Goal: Information Seeking & Learning: Check status

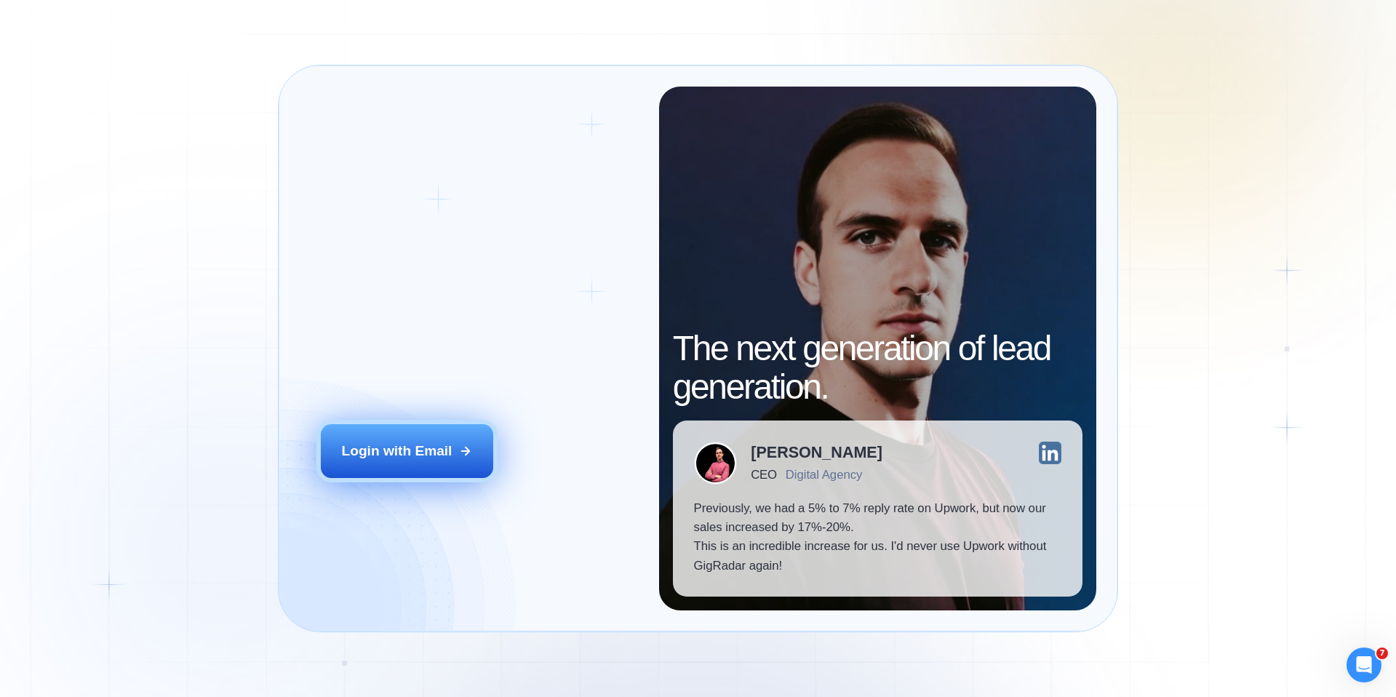
click at [409, 454] on div "Login with Email" at bounding box center [397, 450] width 111 height 19
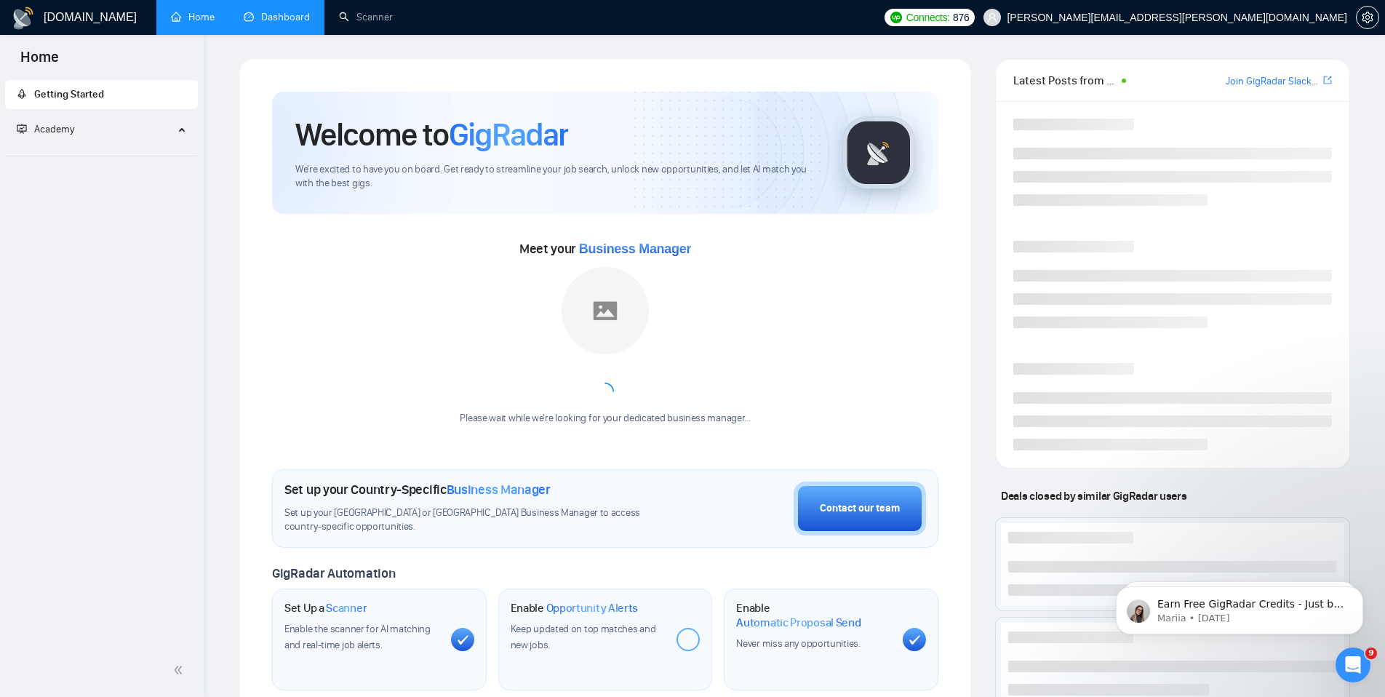
click at [263, 23] on link "Dashboard" at bounding box center [277, 17] width 66 height 12
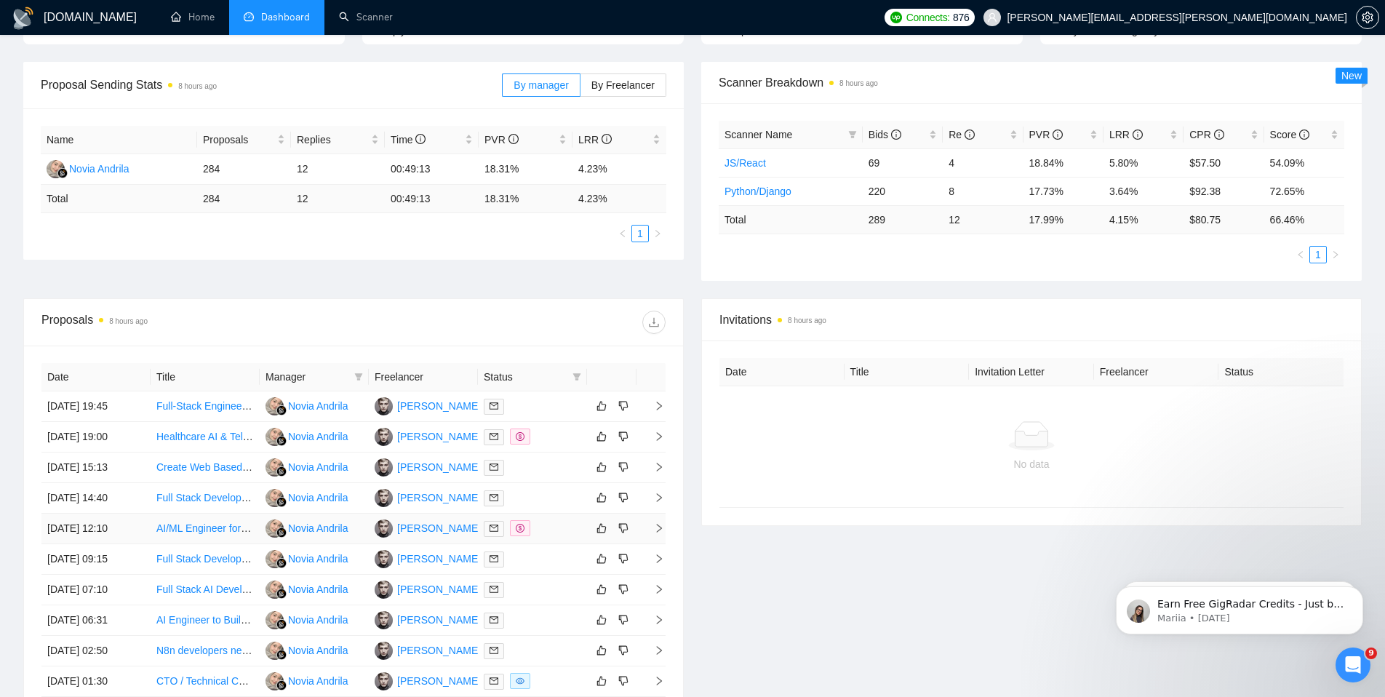
scroll to position [262, 0]
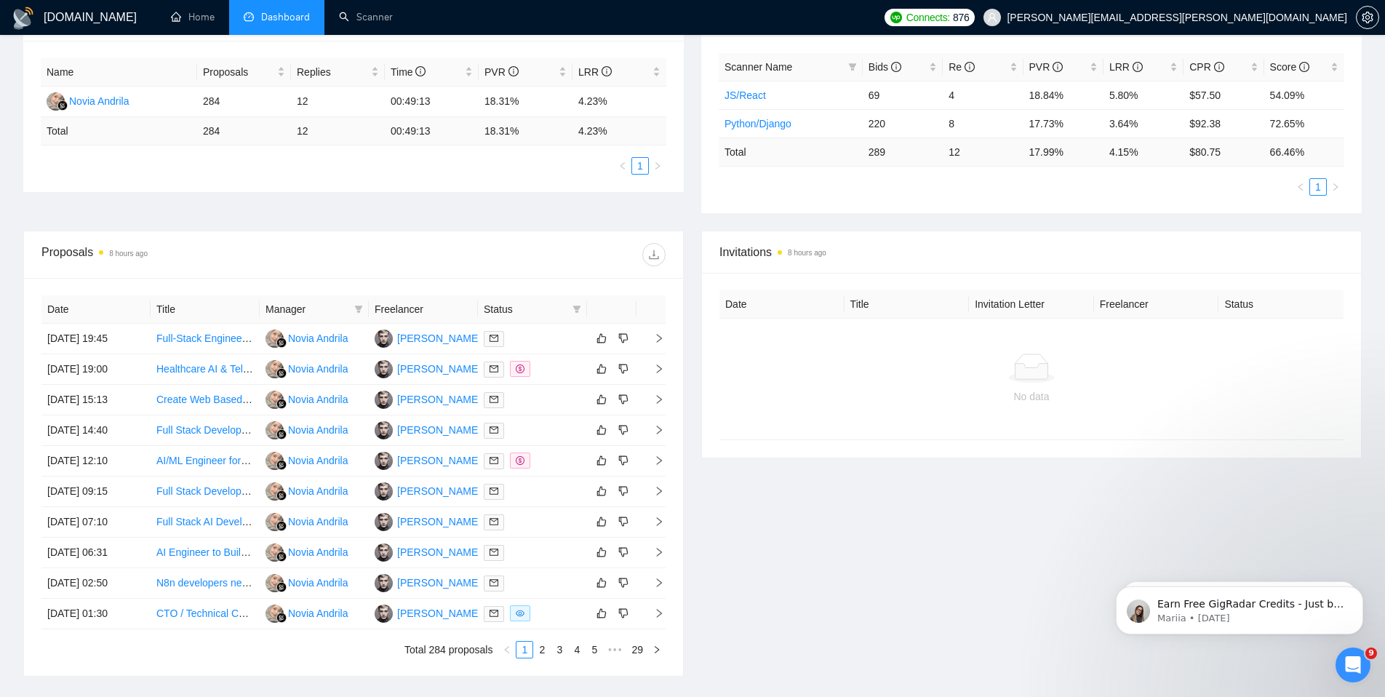
click at [512, 206] on div "Proposal Sending Stats 8 hours ago By manager By Freelancer Name Proposals Repl…" at bounding box center [693, 112] width 1356 height 236
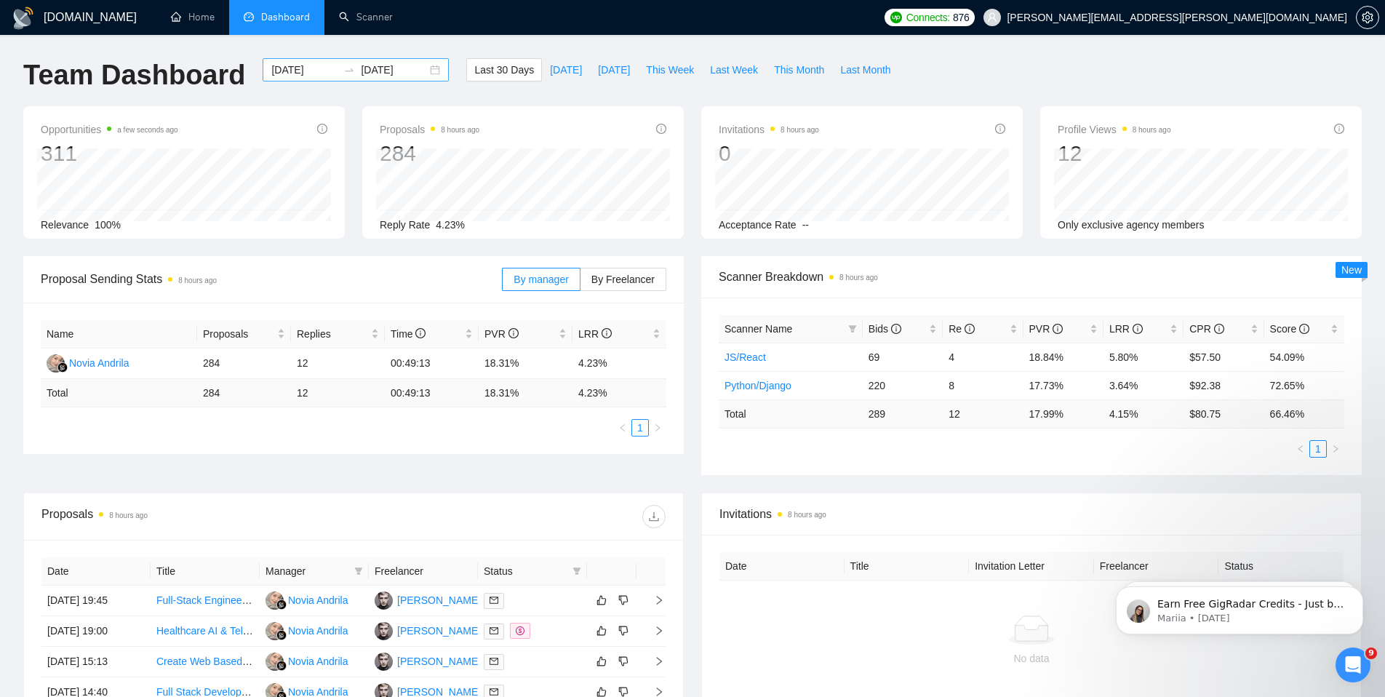
click at [404, 68] on input "2025-09-02" at bounding box center [394, 70] width 66 height 16
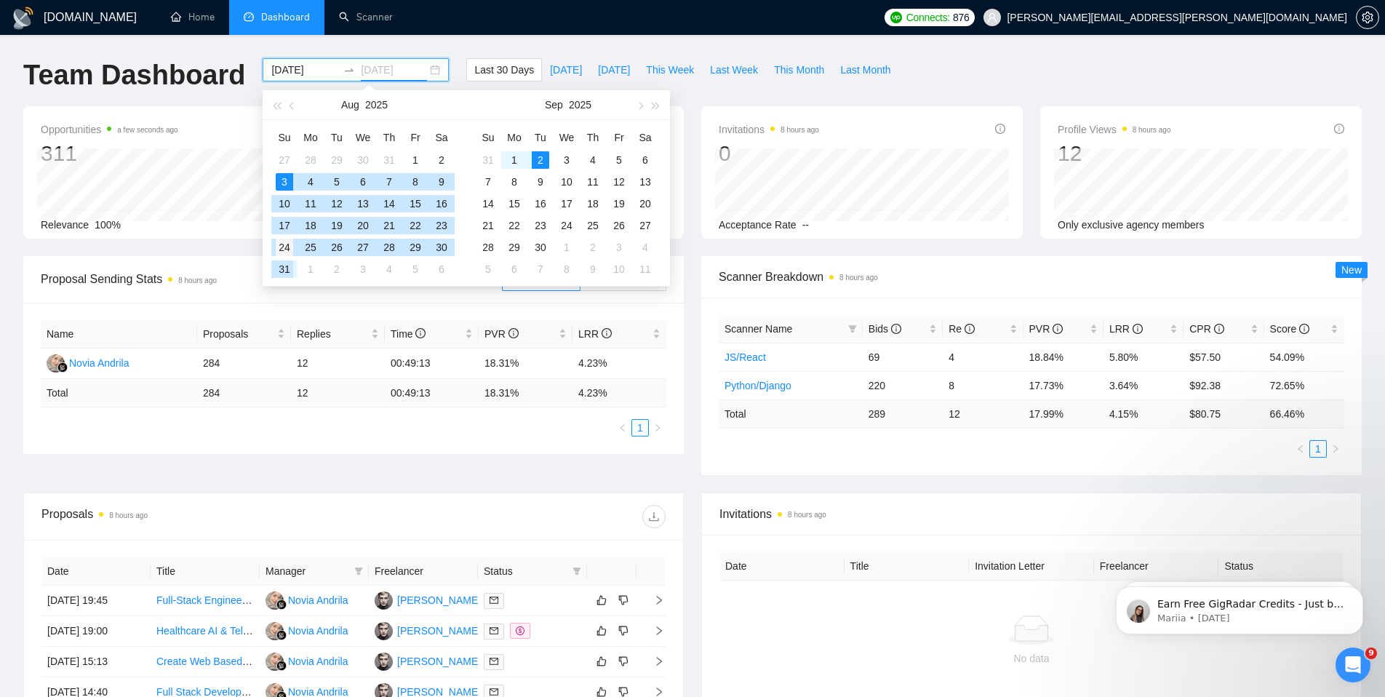
type input "2025-08-24"
click at [284, 246] on div "24" at bounding box center [284, 247] width 17 height 17
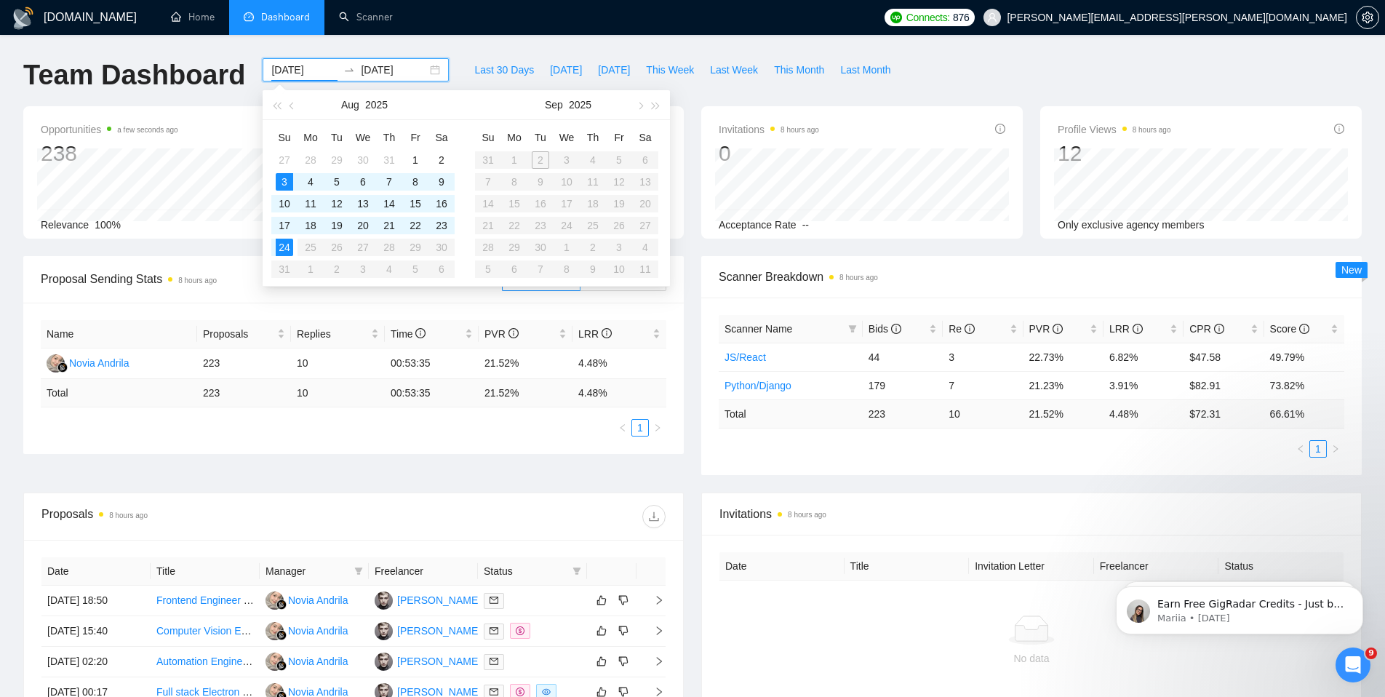
type input "2025-08-24"
click at [284, 254] on div "24" at bounding box center [284, 247] width 17 height 17
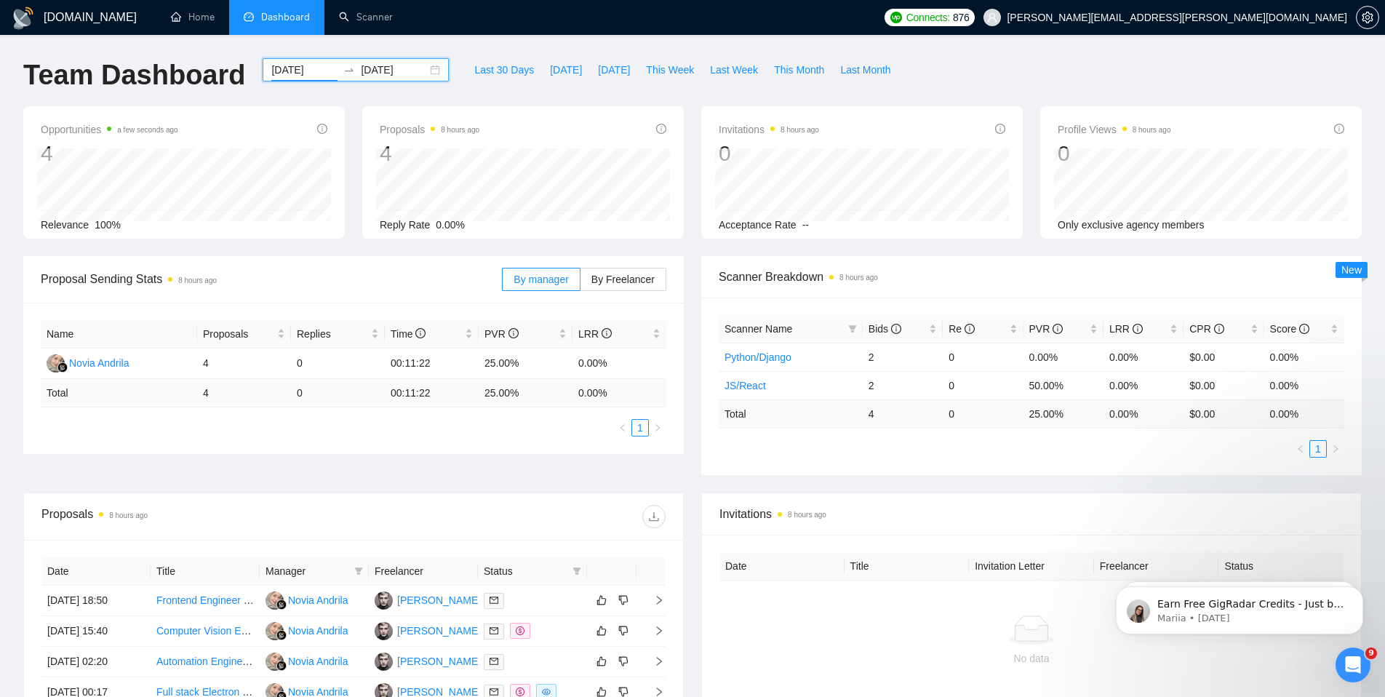
click at [365, 75] on input "2025-08-24" at bounding box center [394, 70] width 66 height 16
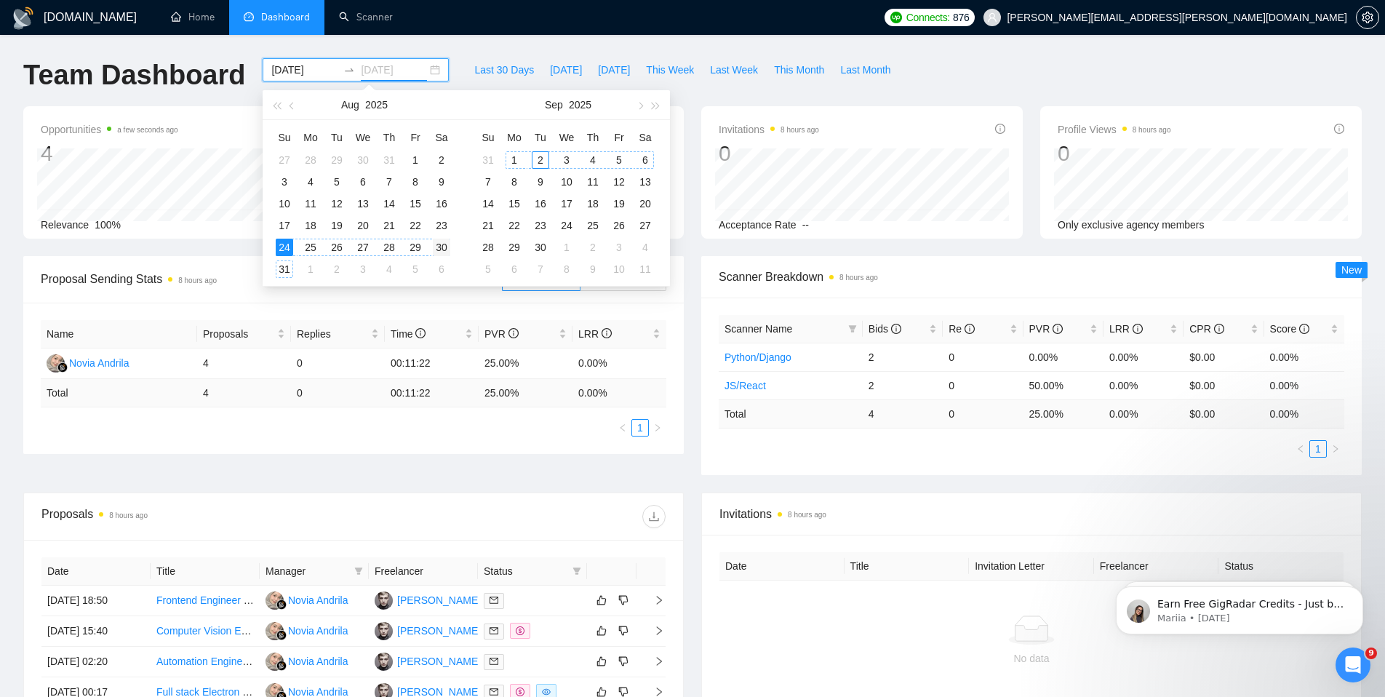
type input "2025-08-30"
click at [437, 252] on div "30" at bounding box center [441, 247] width 17 height 17
click at [457, 476] on div "Proposal Sending Stats 8 hours ago By manager By Freelancer Name Proposals Repl…" at bounding box center [693, 374] width 1356 height 236
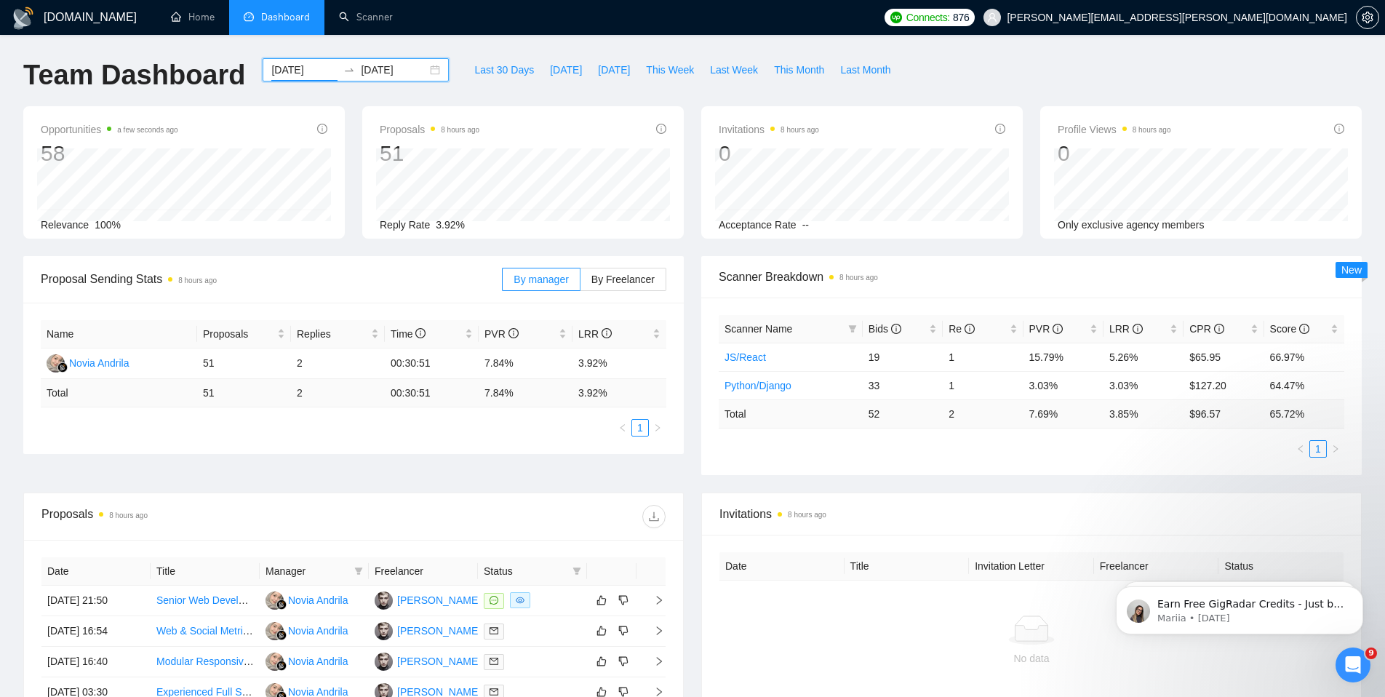
click at [442, 66] on div "2025-08-24 2025-08-30" at bounding box center [356, 69] width 186 height 23
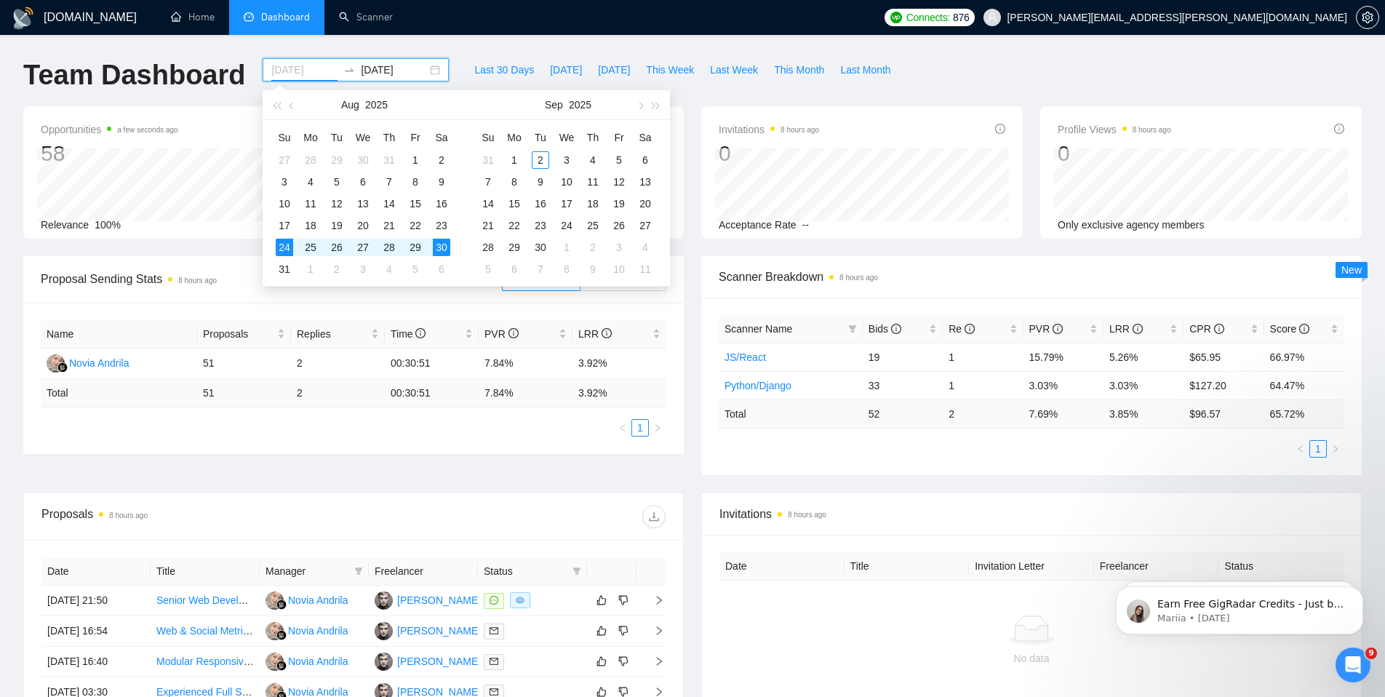
type input "2025-08-24"
click at [279, 246] on div "24" at bounding box center [284, 247] width 17 height 17
type input "2025-08-24"
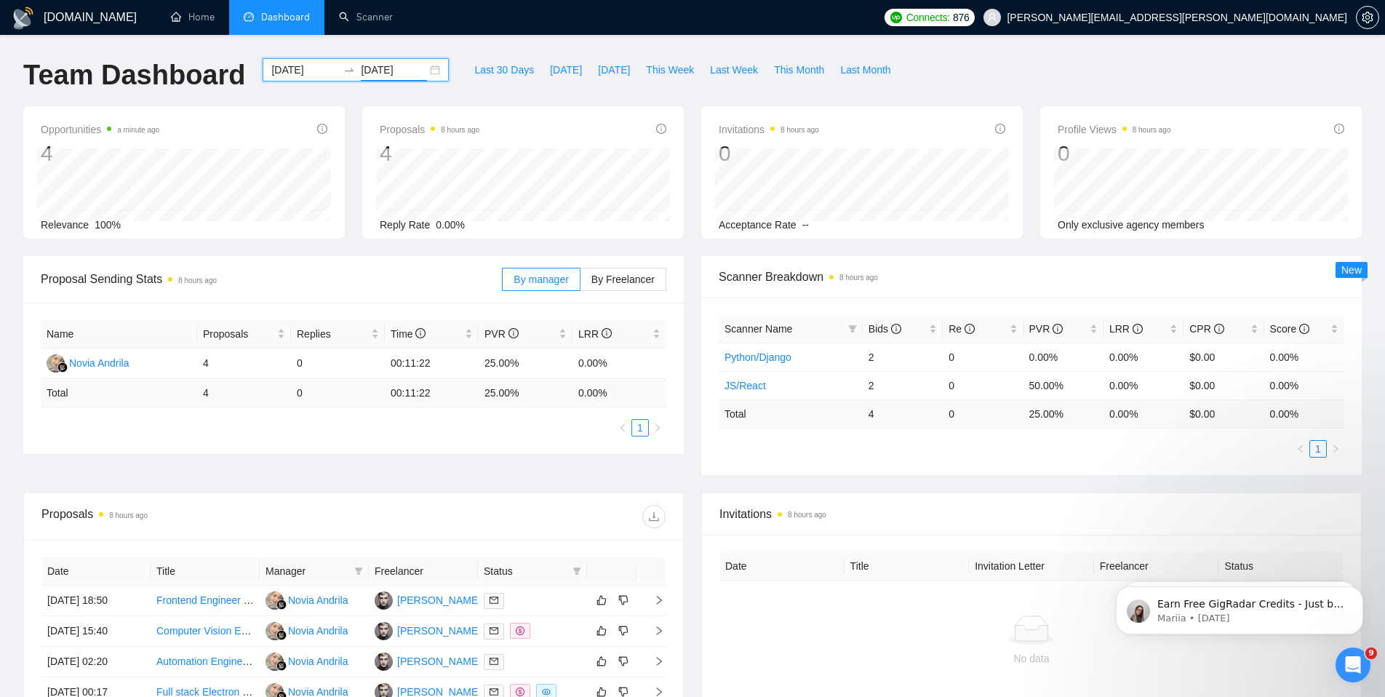
click at [438, 60] on div "2025-08-24 2025-08-24" at bounding box center [356, 69] width 186 height 23
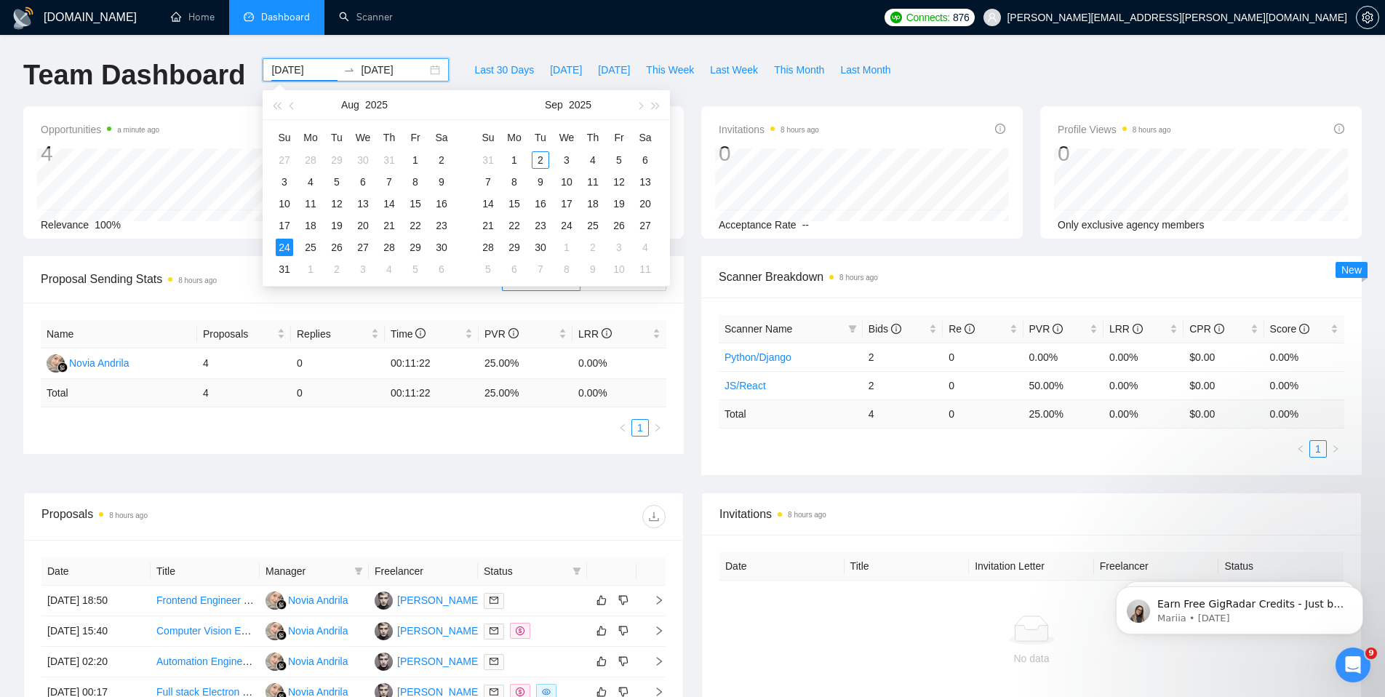
click at [436, 68] on div "2025-08-24 2025-08-24" at bounding box center [356, 69] width 186 height 23
type input "2025-08-31"
click at [284, 269] on div "31" at bounding box center [284, 268] width 17 height 17
click at [284, 246] on table "Su Mo Tu We Th Fr Sa 27 28 29 30 31 1 2 3 4 5 6 7 8 9 10 11 12 13 14 15 16 17 1…" at bounding box center [362, 203] width 183 height 154
type input "2025-08-31"
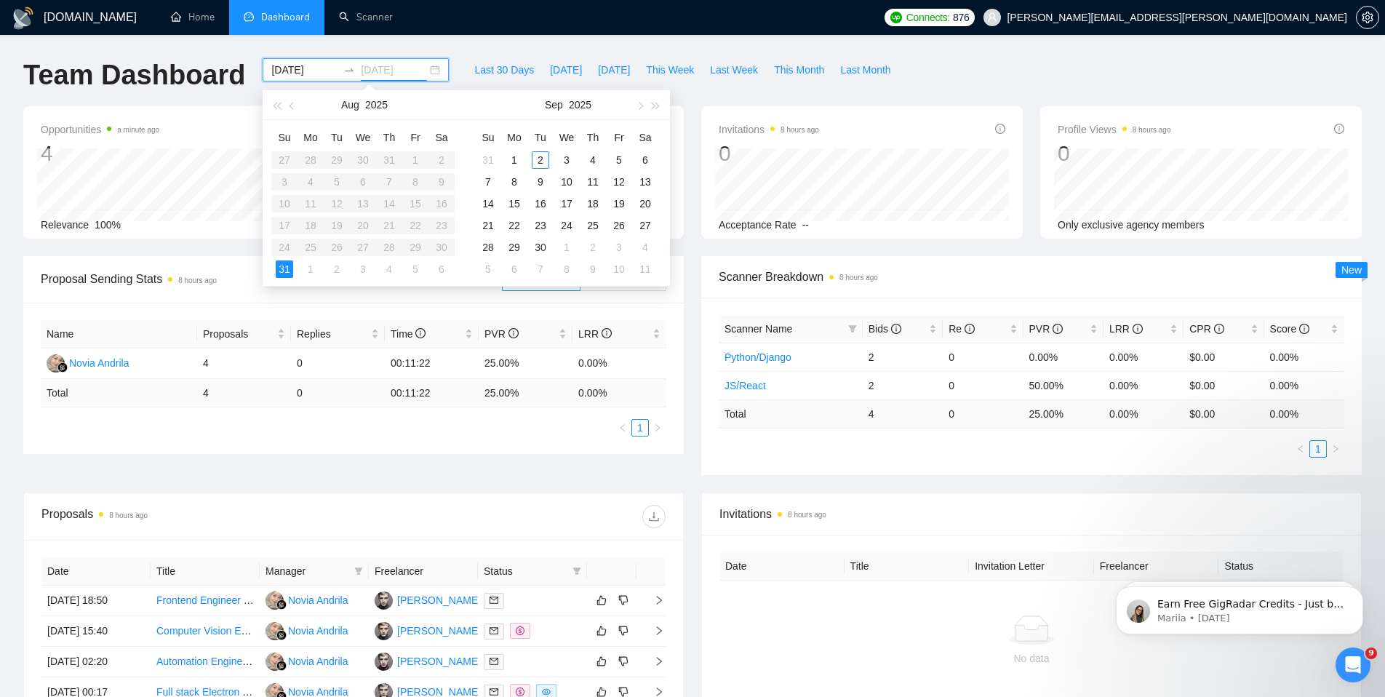
click at [286, 265] on div "31" at bounding box center [284, 268] width 17 height 17
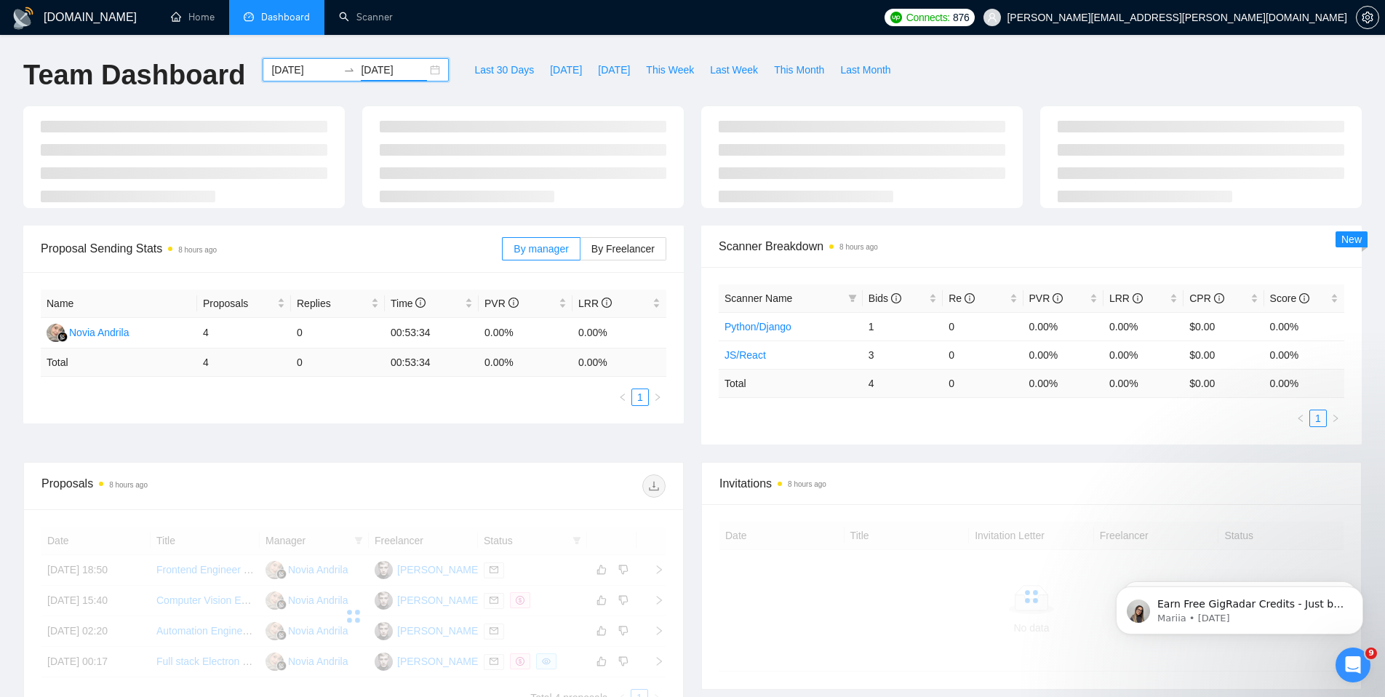
click at [350, 72] on icon "swap-right" at bounding box center [349, 70] width 12 height 12
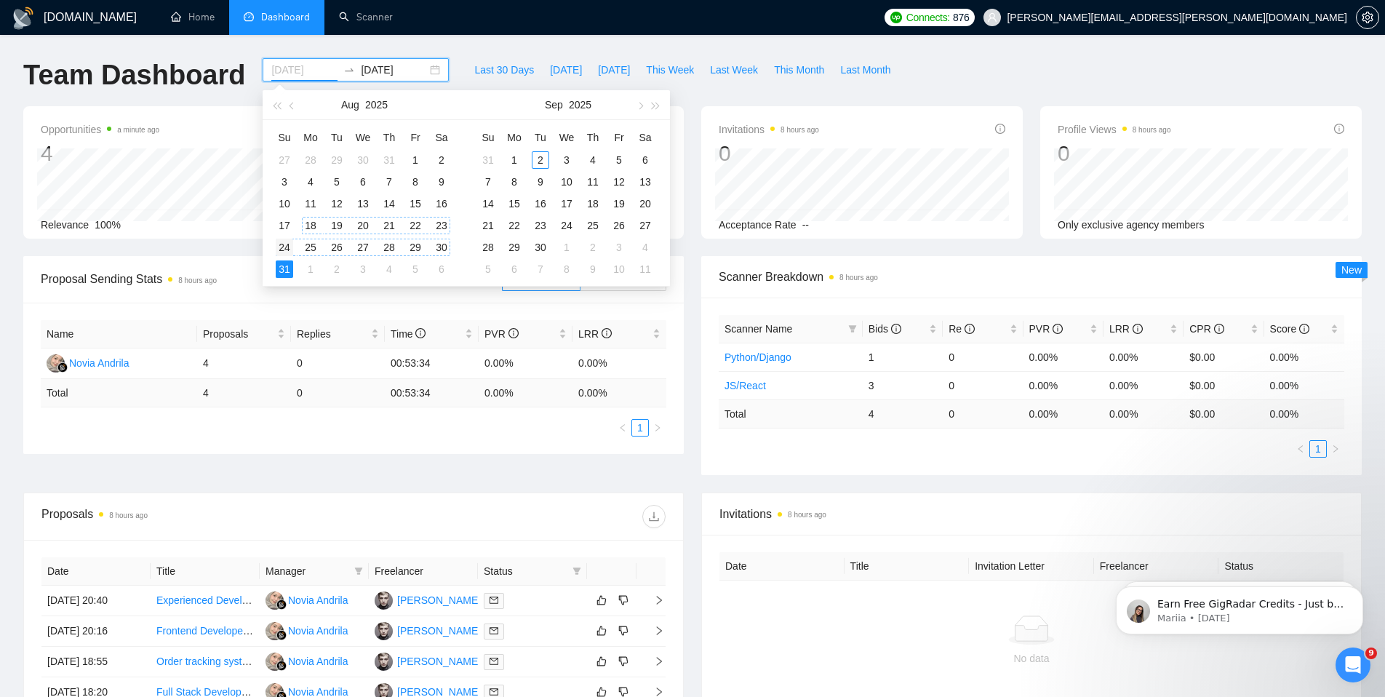
type input "2025-08-24"
click at [284, 249] on div "24" at bounding box center [284, 247] width 17 height 17
click at [285, 271] on div "31" at bounding box center [284, 268] width 17 height 17
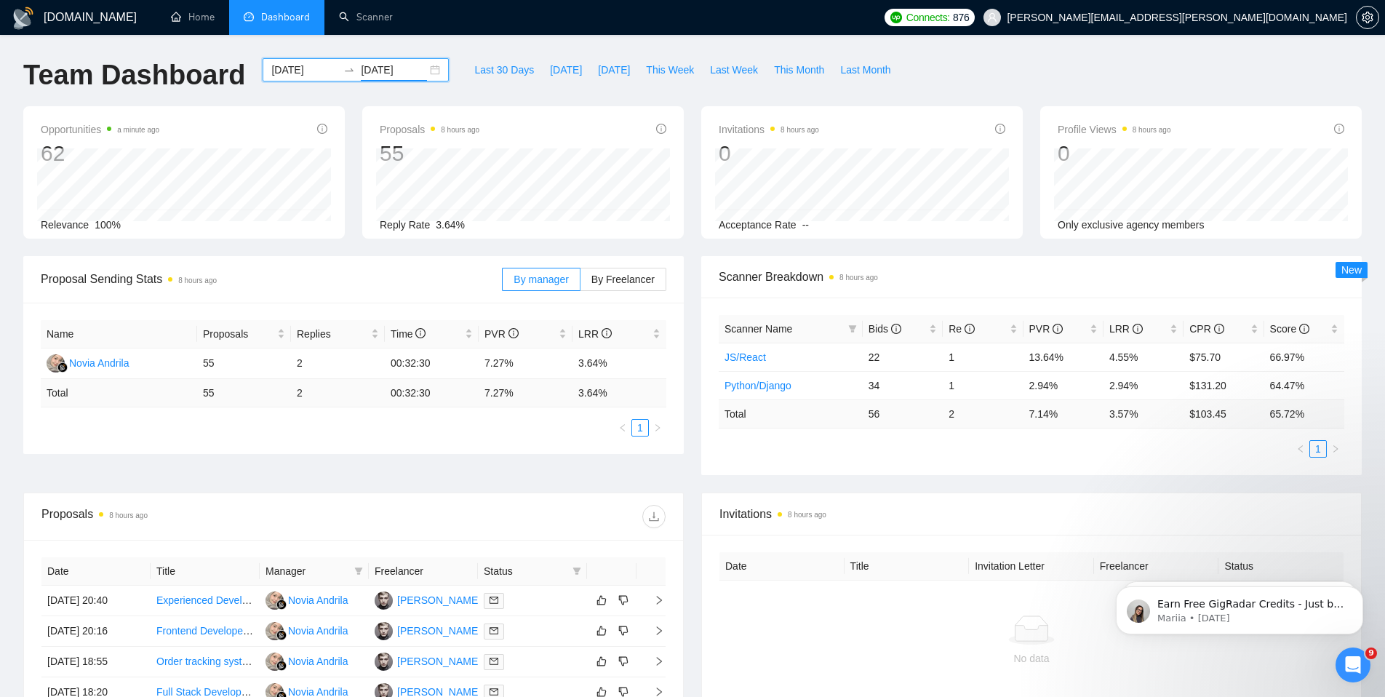
click at [435, 73] on div "2025-08-24 2025-08-31" at bounding box center [356, 69] width 186 height 23
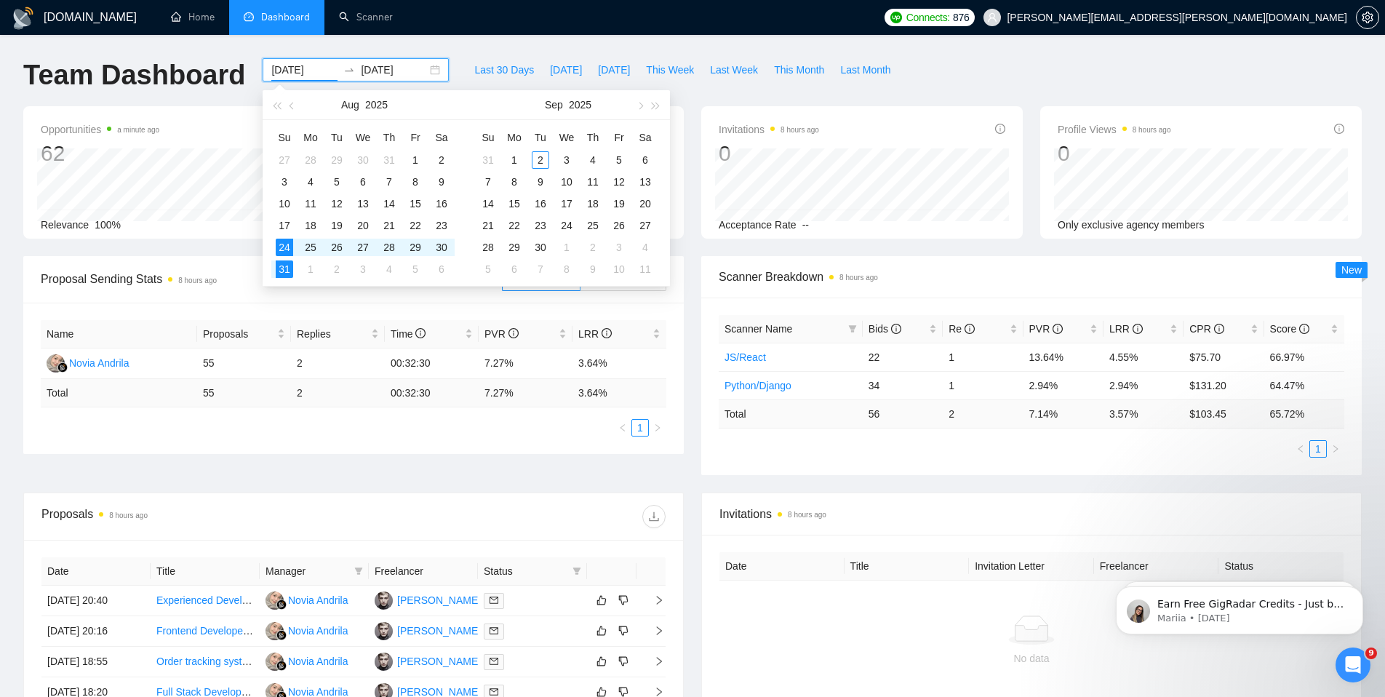
click at [471, 38] on div "GigRadar.io Home Dashboard Scanner Connects: 876 michal.michalak@profil-softwar…" at bounding box center [692, 534] width 1385 height 1068
